Goal: Use online tool/utility: Utilize a website feature to perform a specific function

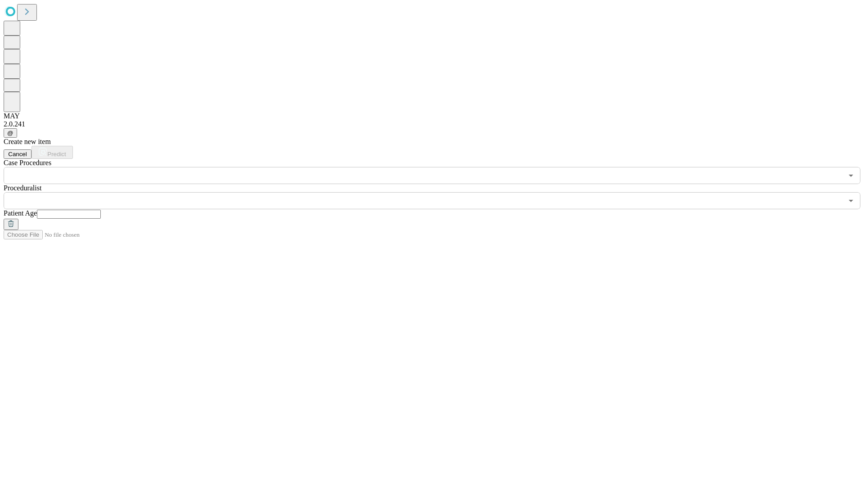
click at [101, 210] on input "text" at bounding box center [69, 214] width 64 height 9
type input "**"
click at [438, 192] on input "text" at bounding box center [424, 200] width 840 height 17
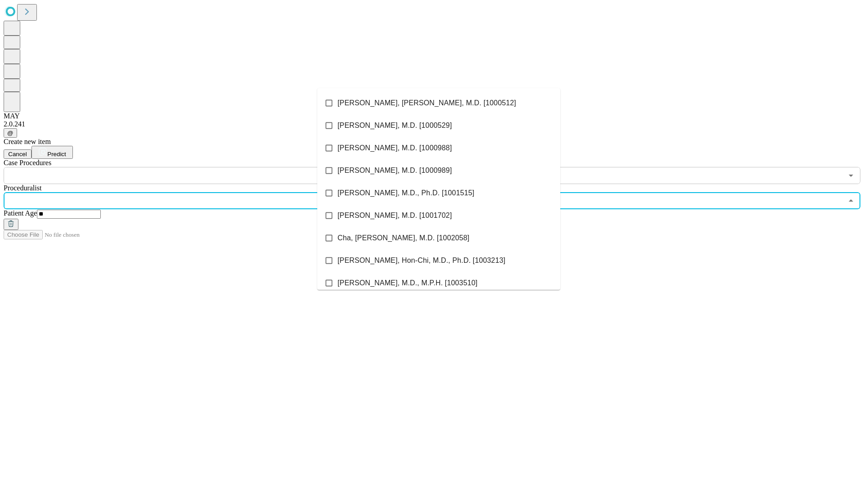
click at [439, 103] on li "[PERSON_NAME], [PERSON_NAME], M.D. [1000512]" at bounding box center [438, 103] width 243 height 23
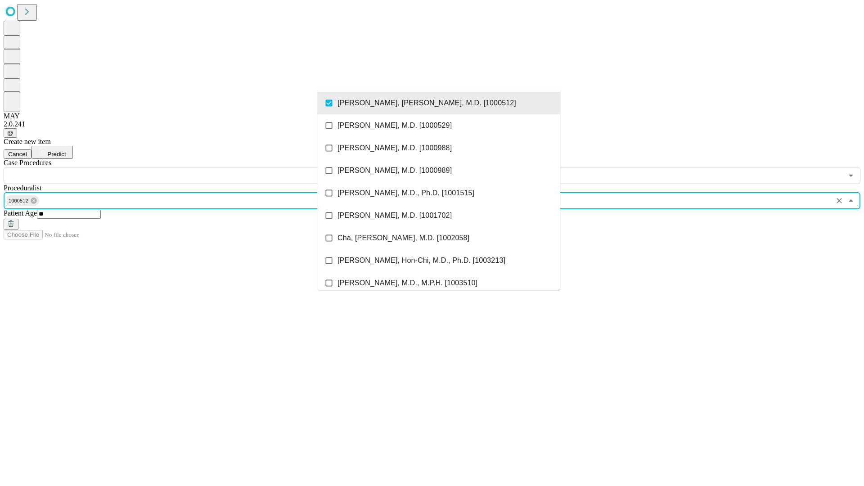
click at [189, 167] on input "text" at bounding box center [424, 175] width 840 height 17
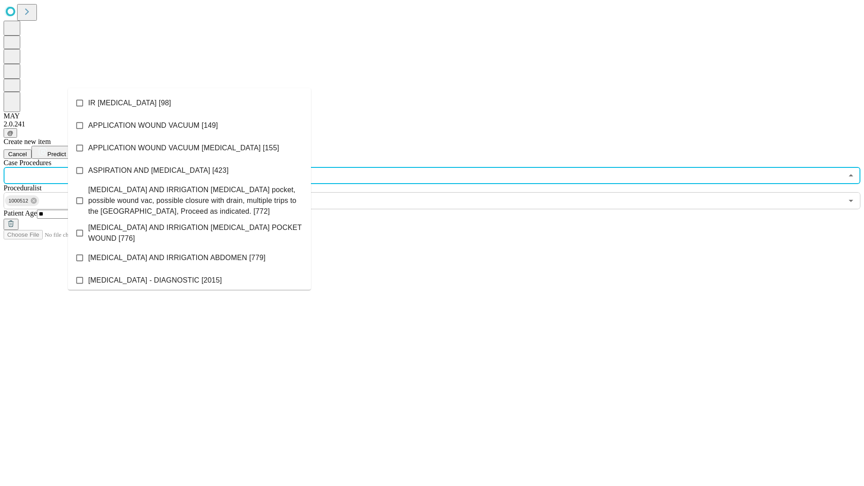
click at [190, 103] on li "IR [MEDICAL_DATA] [98]" at bounding box center [189, 103] width 243 height 23
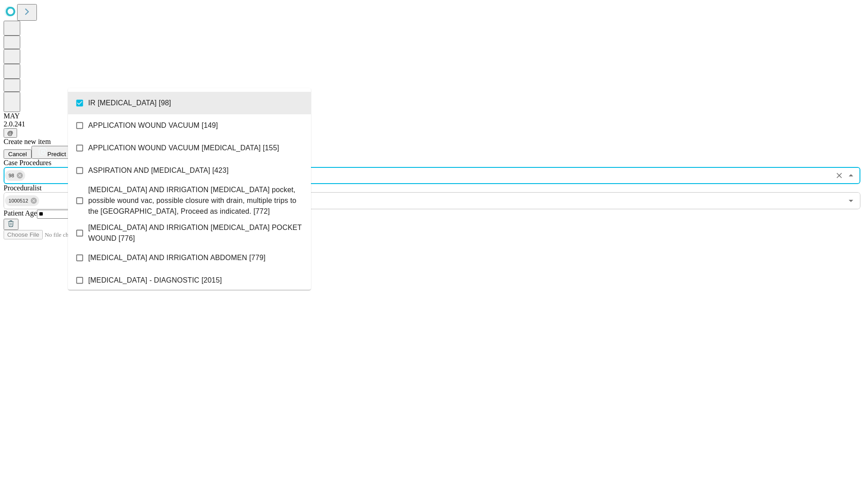
click at [66, 151] on span "Predict" at bounding box center [56, 154] width 18 height 7
